Goal: Obtain resource: Download file/media

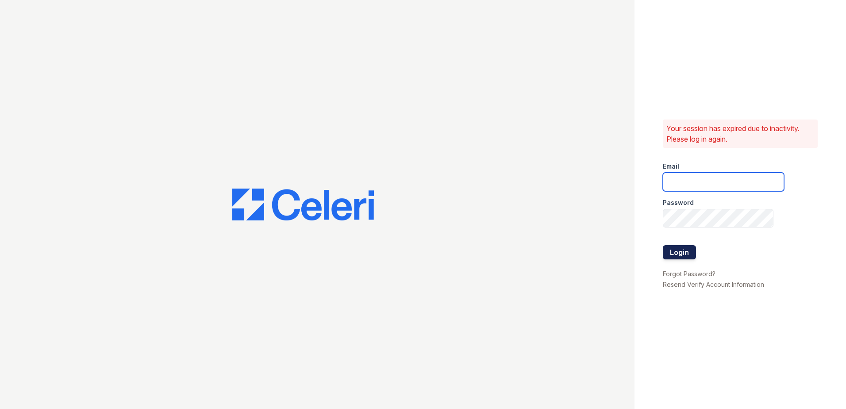
type input "[EMAIL_ADDRESS][DOMAIN_NAME]"
click at [680, 249] on button "Login" at bounding box center [679, 252] width 33 height 14
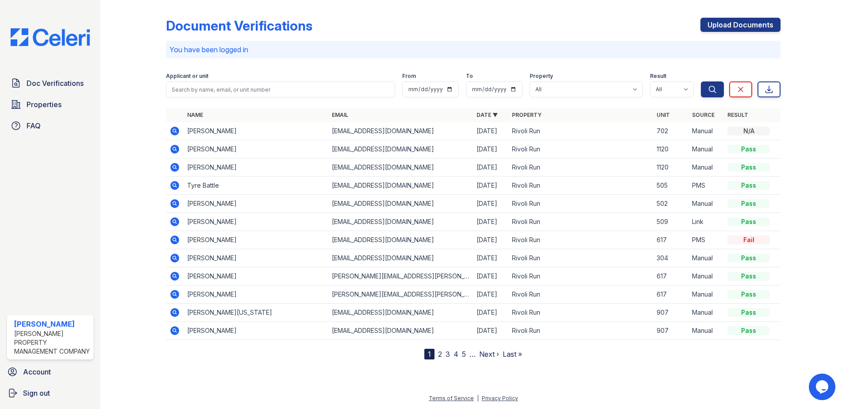
click at [440, 355] on link "2" at bounding box center [440, 354] width 4 height 9
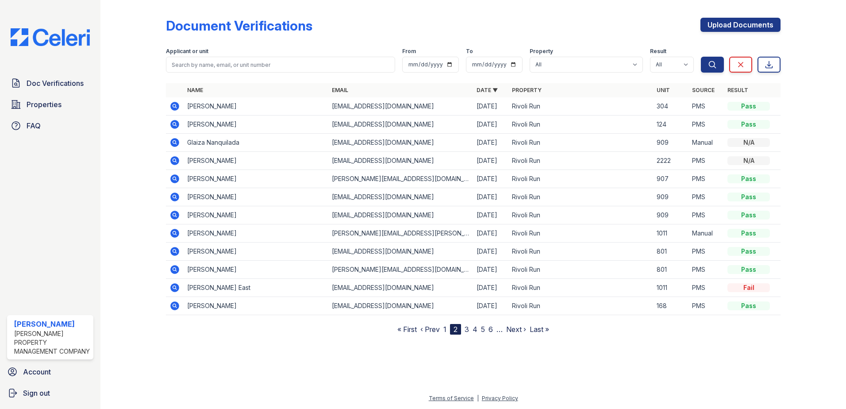
click at [444, 328] on link "1" at bounding box center [445, 329] width 3 height 9
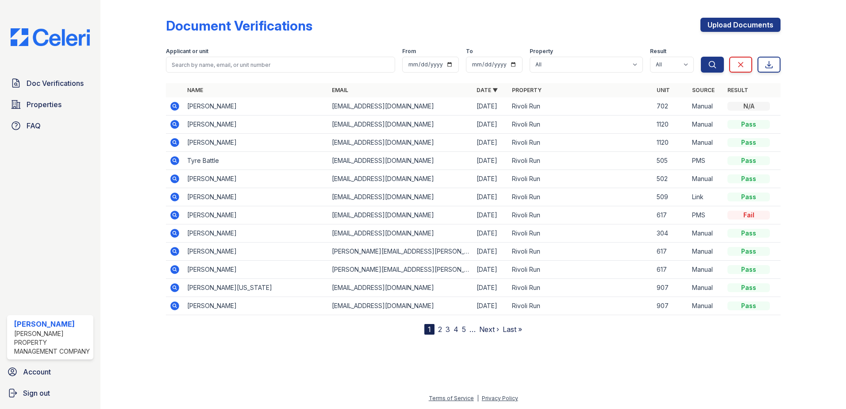
click at [176, 104] on icon at bounding box center [175, 106] width 11 height 11
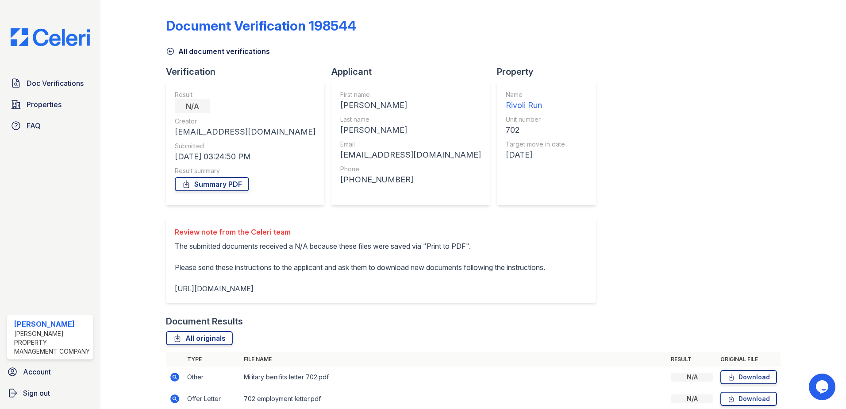
click at [536, 41] on div "All document verifications" at bounding box center [473, 49] width 615 height 16
click at [743, 384] on link "Download" at bounding box center [749, 377] width 57 height 14
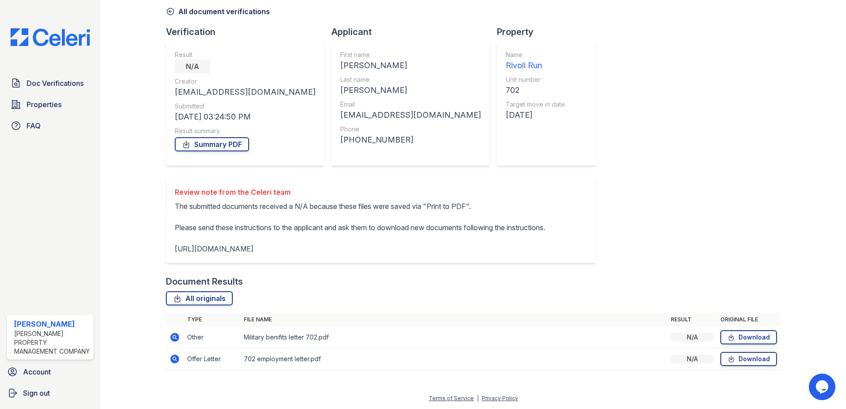
scroll to position [50, 0]
click at [739, 357] on link "Download" at bounding box center [749, 359] width 57 height 14
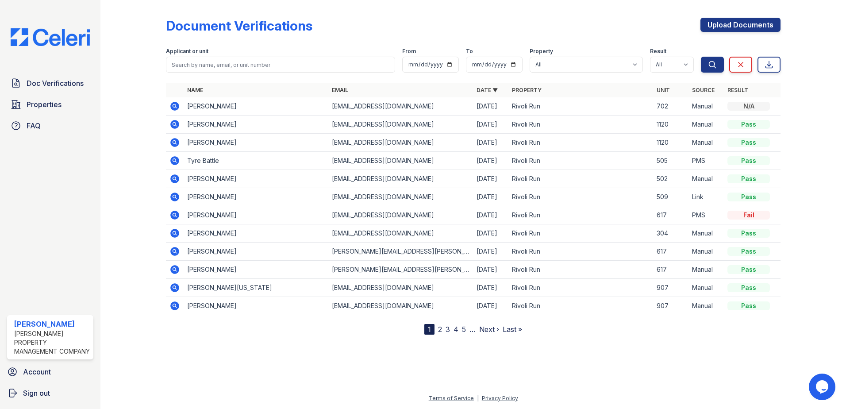
click at [439, 328] on link "2" at bounding box center [440, 329] width 4 height 9
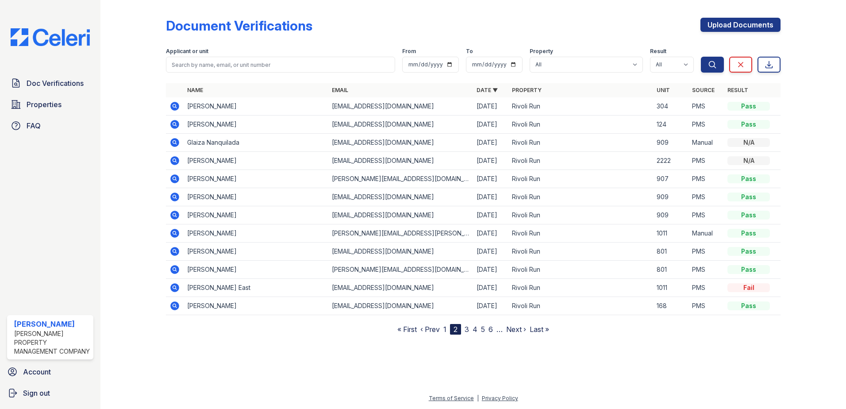
click at [175, 287] on icon at bounding box center [174, 287] width 2 height 2
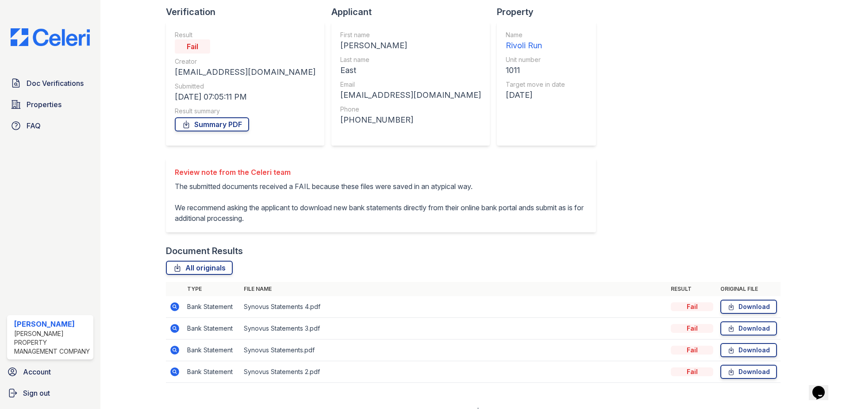
scroll to position [73, 0]
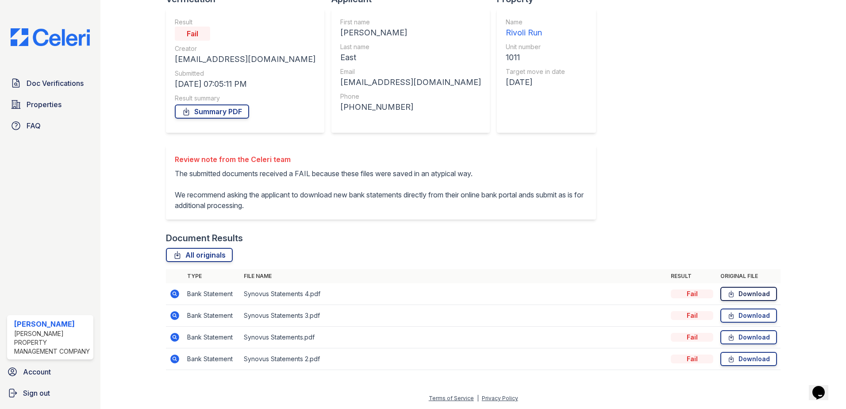
click at [729, 293] on icon at bounding box center [732, 293] width 8 height 9
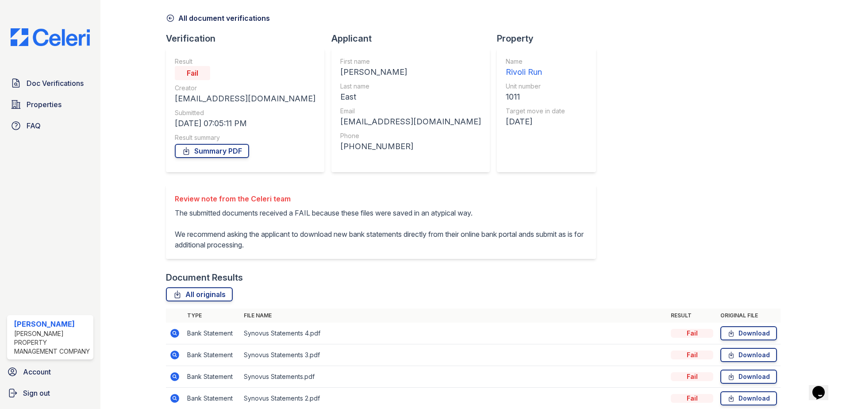
scroll to position [0, 0]
